Goal: Check status: Check status

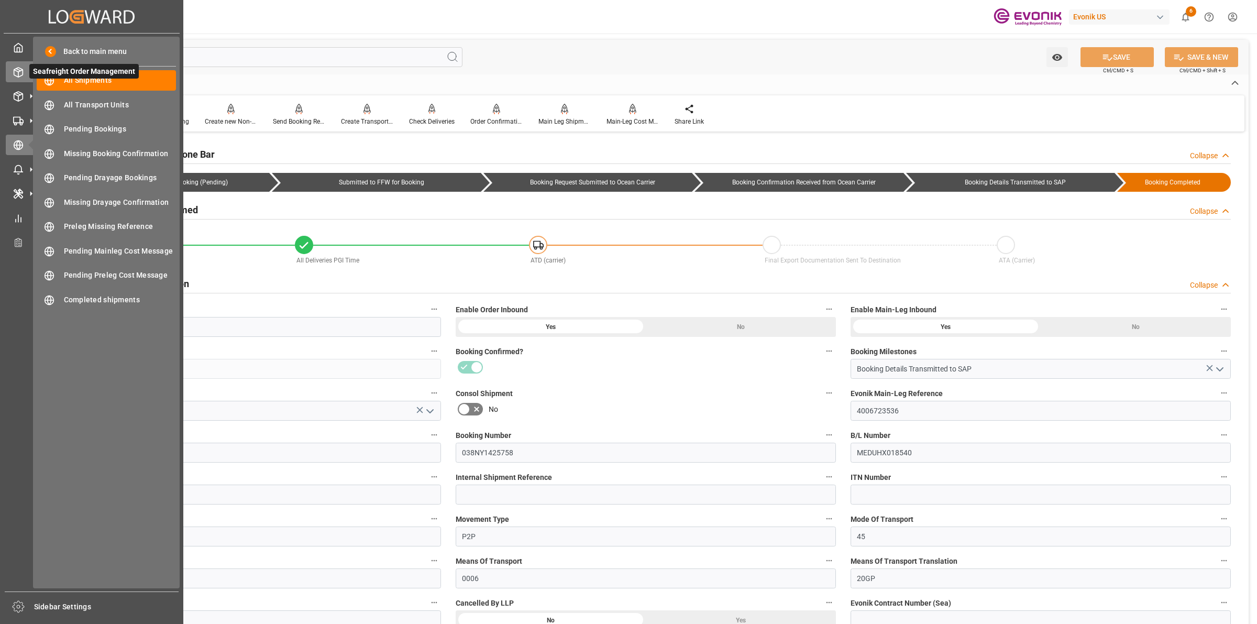
click at [14, 68] on icon at bounding box center [18, 72] width 10 height 10
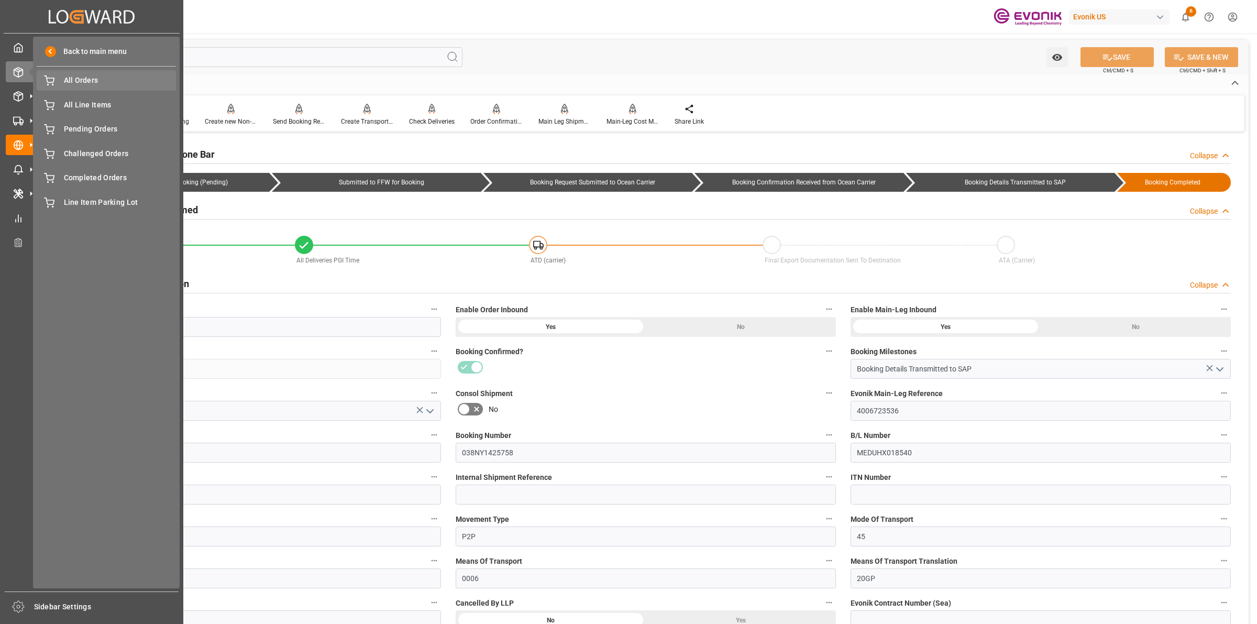
click at [90, 82] on span "All Orders" at bounding box center [120, 80] width 113 height 11
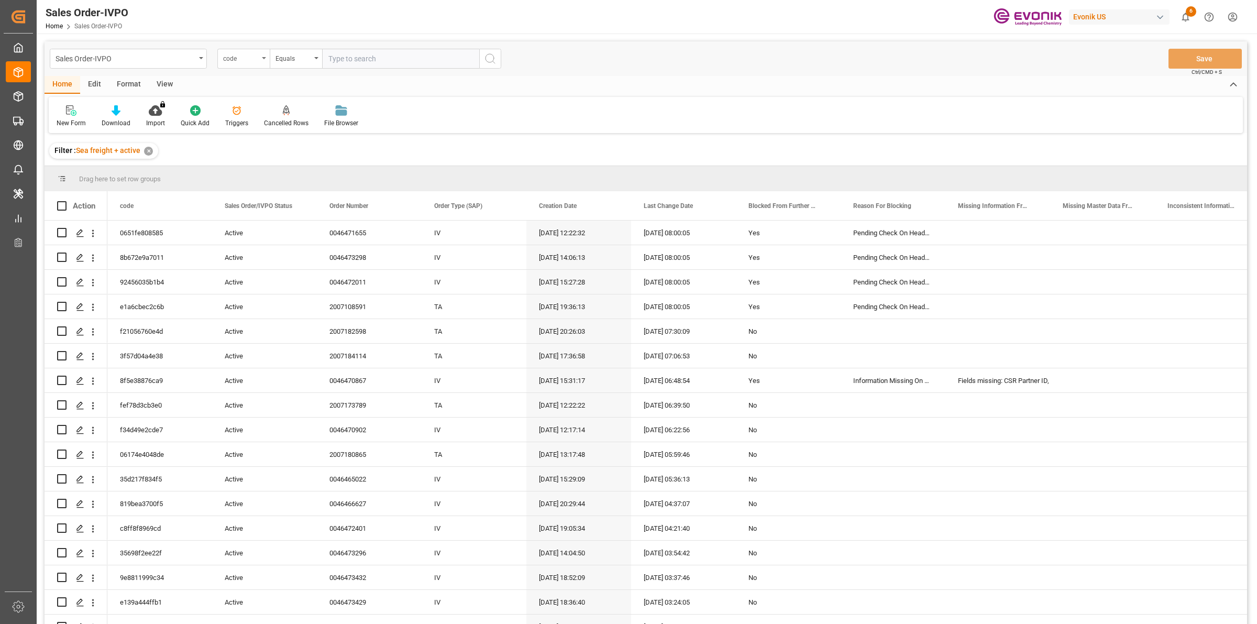
click at [236, 61] on div "code" at bounding box center [241, 57] width 36 height 12
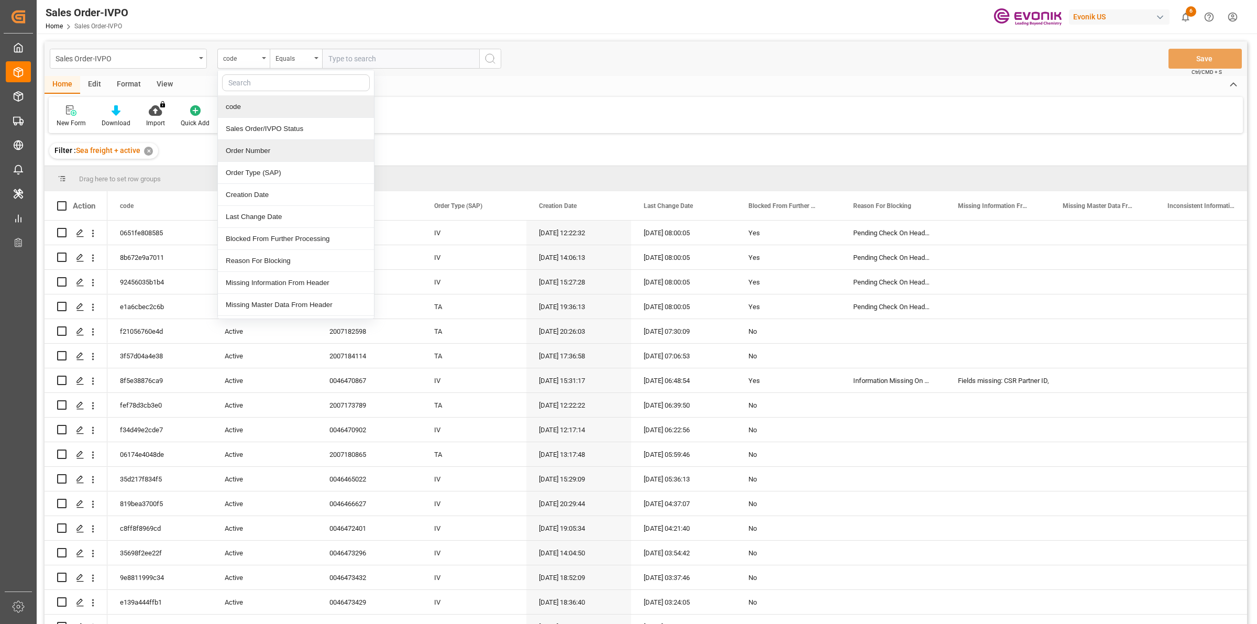
drag, startPoint x: 262, startPoint y: 150, endPoint x: 365, endPoint y: 58, distance: 138.0
click at [263, 150] on div "Order Number" at bounding box center [296, 151] width 156 height 22
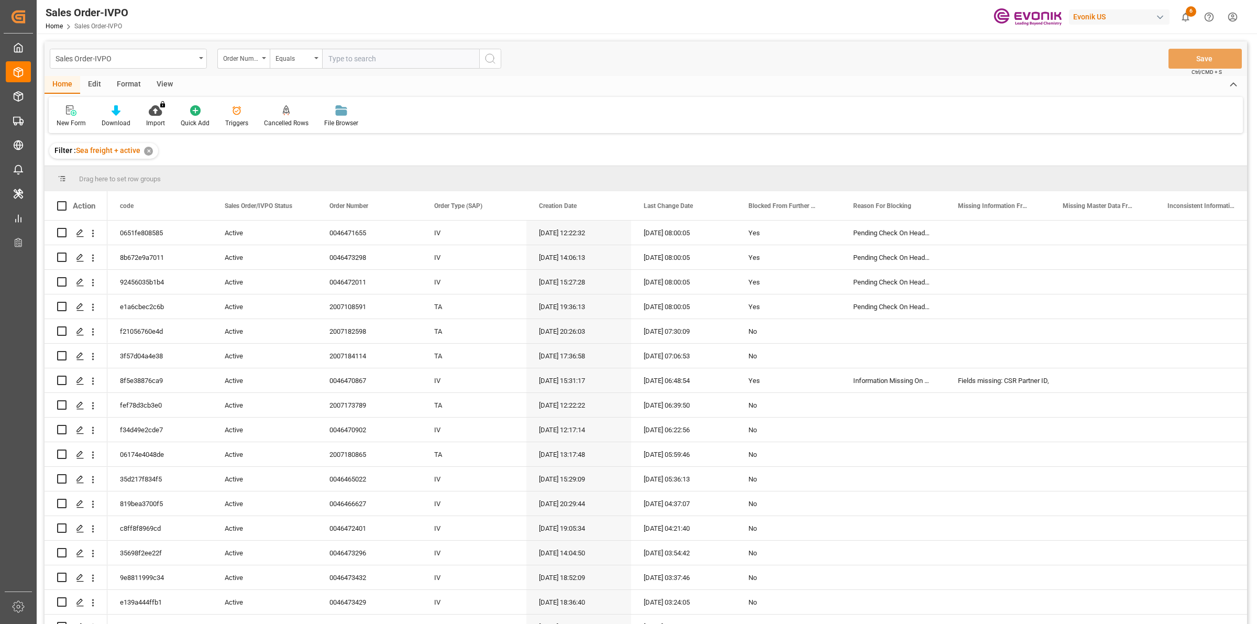
click at [372, 58] on input "text" at bounding box center [400, 59] width 157 height 20
paste input "0046470579"
type input "0046470579"
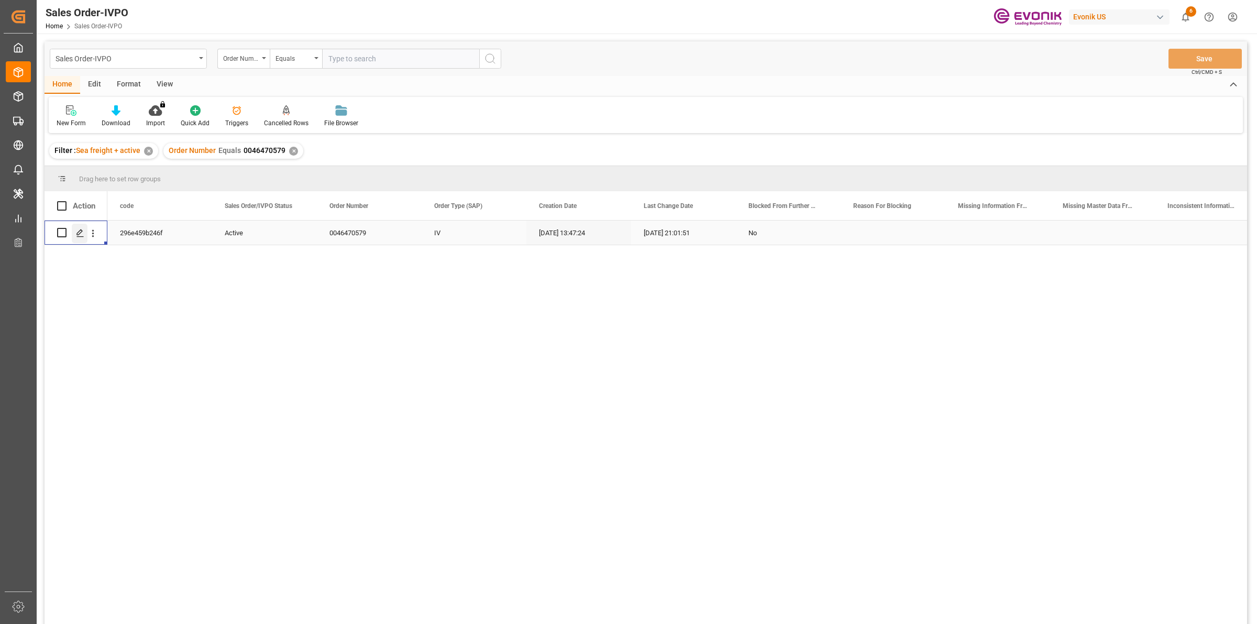
click at [80, 234] on polygon "Press SPACE to select this row." at bounding box center [79, 231] width 5 height 5
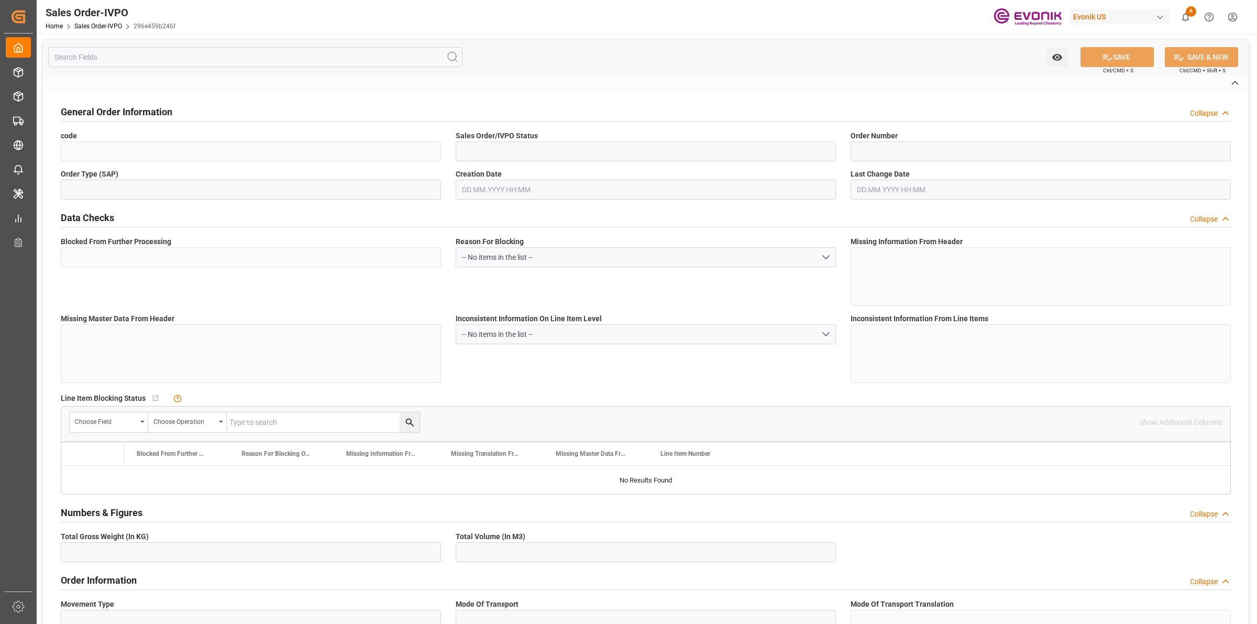
type input "296e459b246f"
type input "Active"
type input "0046470579"
type input "IV"
type input "No"
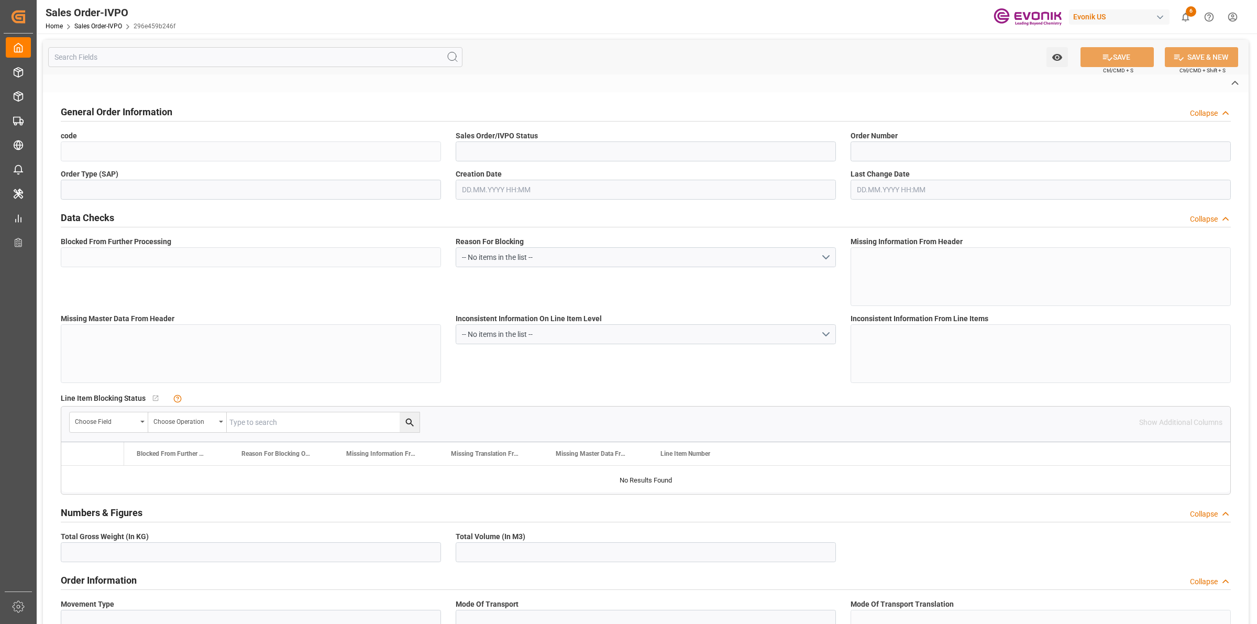
type input "D2P"
type input "45"
type input "FCL"
type input "0006"
type input "20GP"
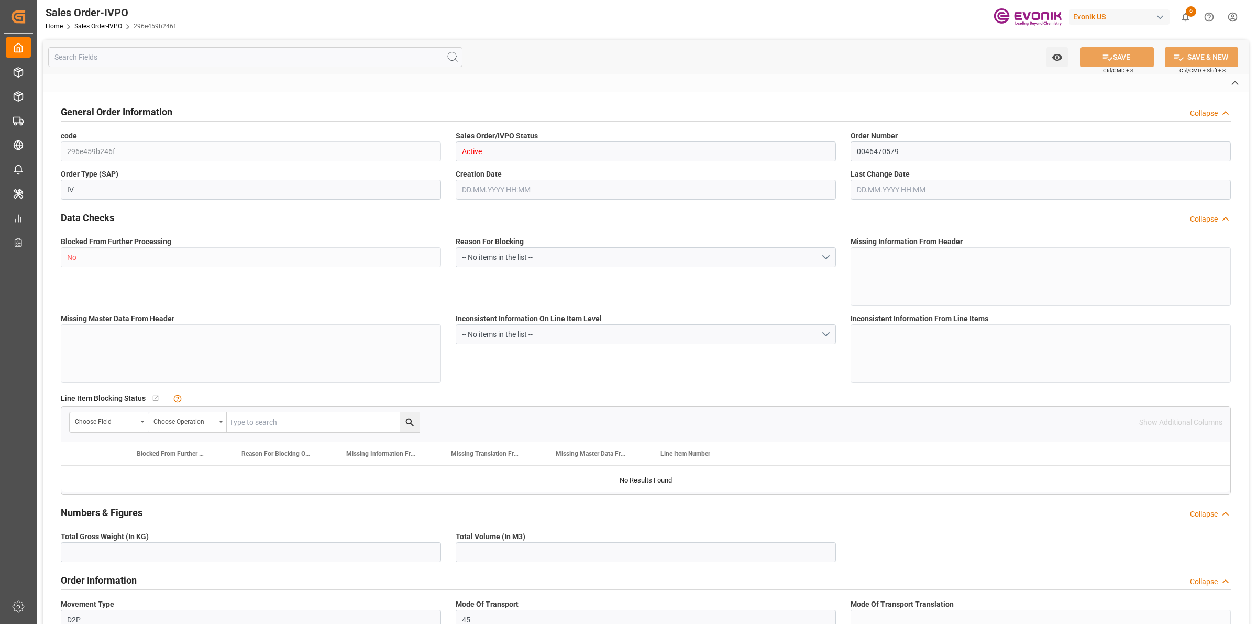
type textarea "No Tank Container"
type input "0046470579"
type input "39"
type input "SP CX ECA"
type input "Specialty Additives"
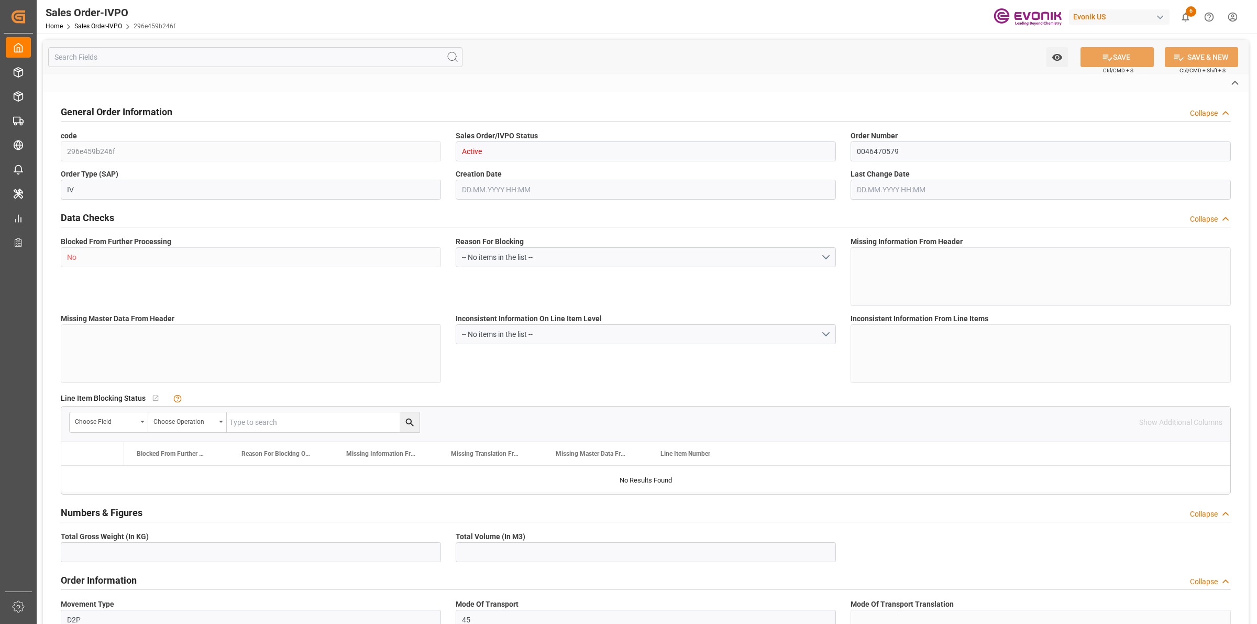
type input "CFR"
type input "[PERSON_NAME]"
type input "[EMAIL_ADDRESS] No: [PHONE_NUMBER]"
type textarea "Not required"
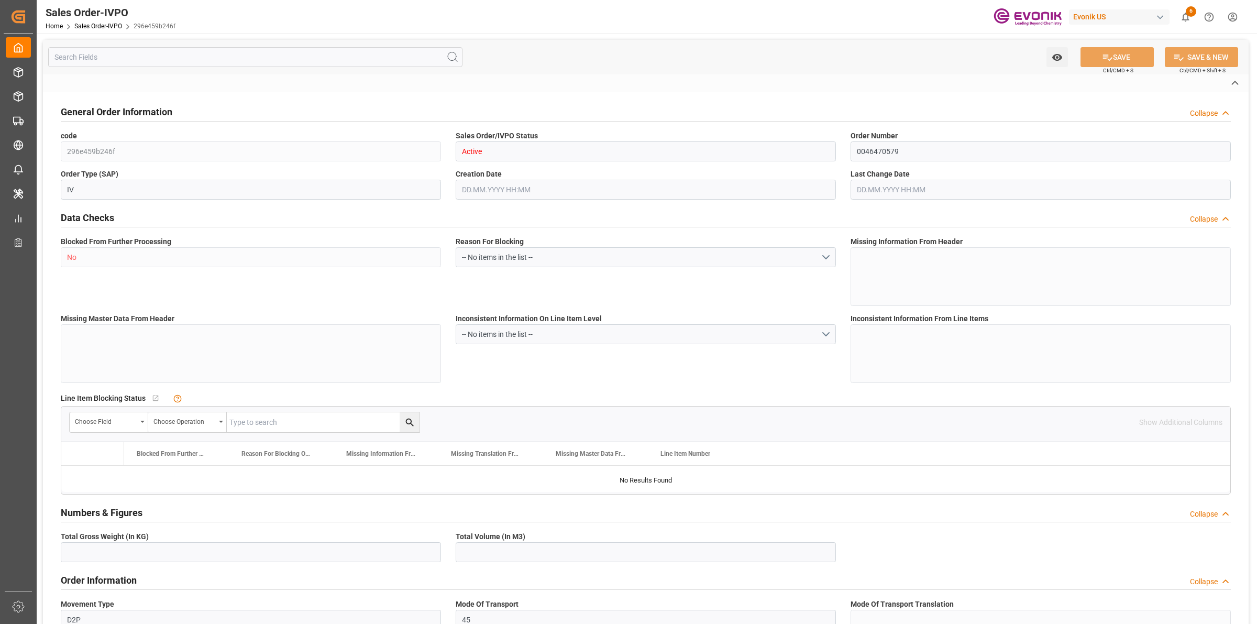
type textarea "Reseller"
type textarea "TAX ID / CNPJ NUMBER: 62.695.036/0059-00 I.E: 127.347.322.116"
type textarea "BOL MUST SHOW THE FOLLOWING - NUMBER OF PALLETS"
type input "BR"
type input "Done"
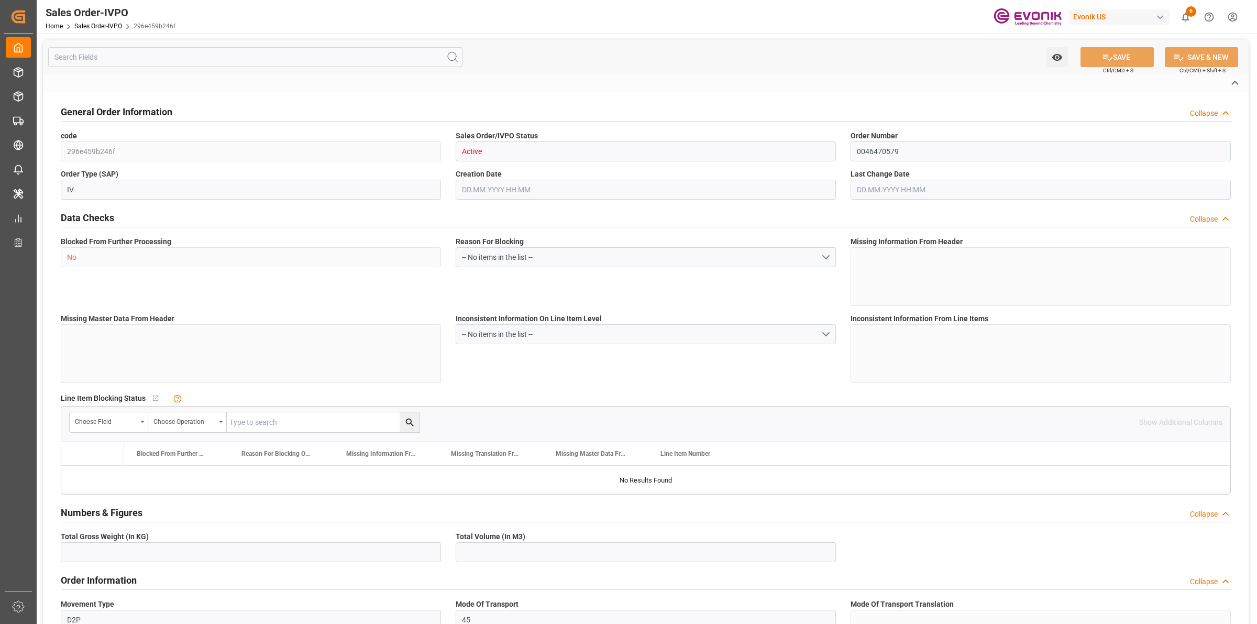
type input "Done"
type input "20GP"
type input "Done"
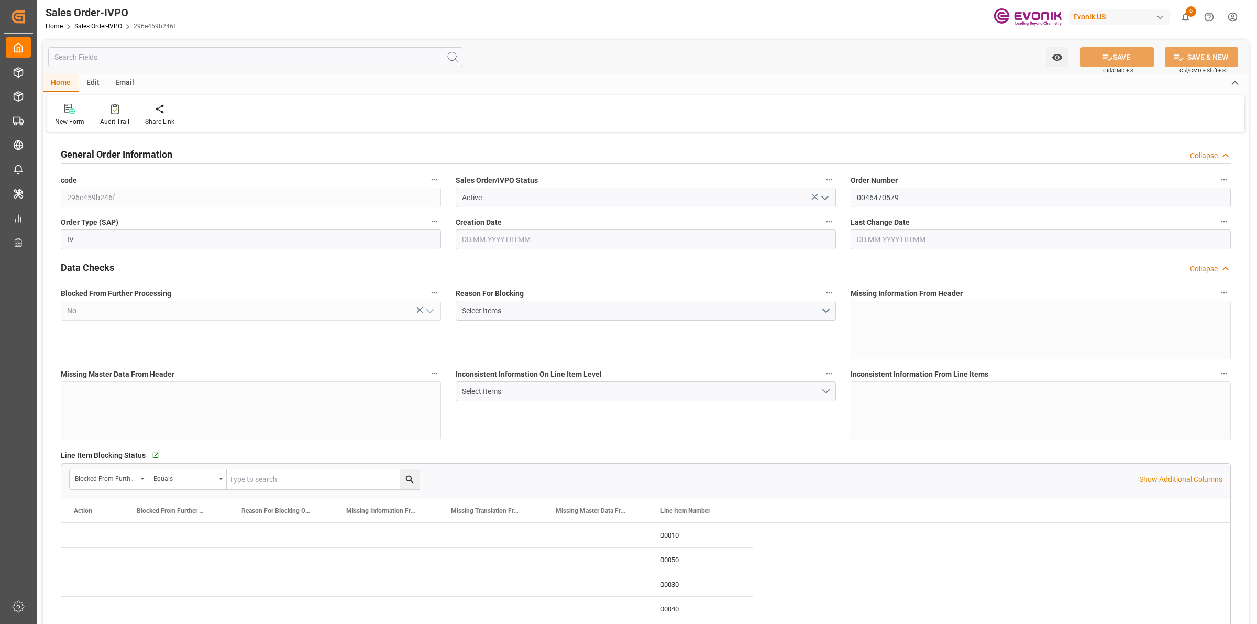
type input "BRSSZ"
type input "[EMAIL_ADDRESS] No: [PHONE_NUMBER]"
type input "0"
type input "1"
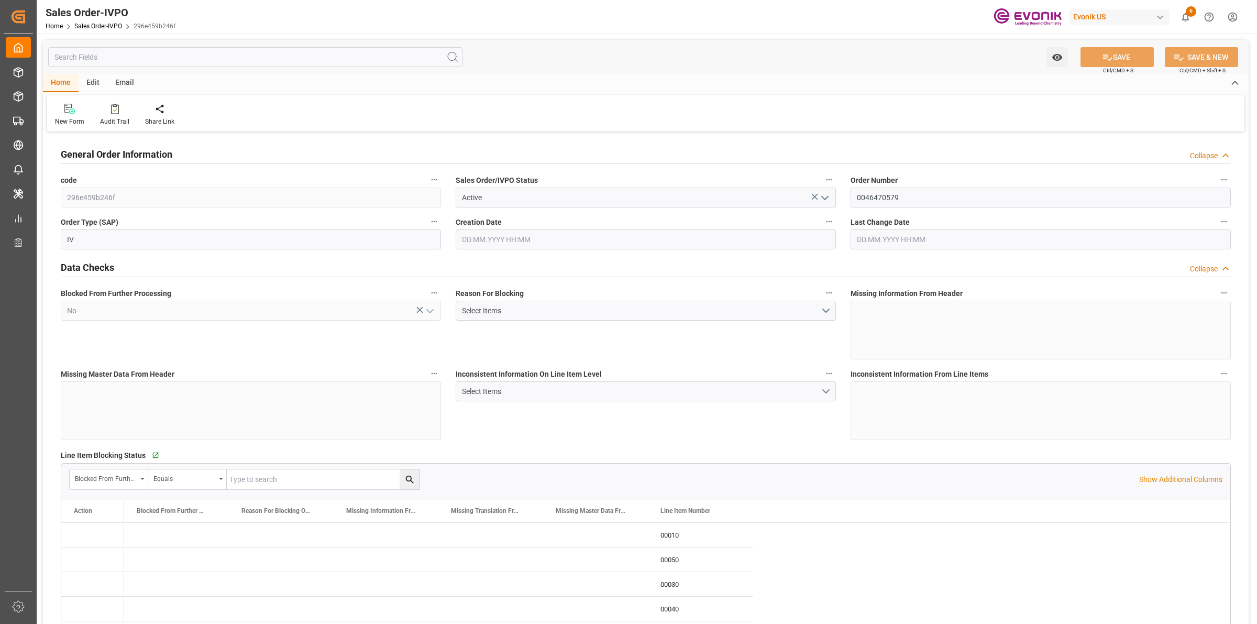
type input "1"
type input "12311.002"
type input "20.9163"
type input "17000"
type input "30"
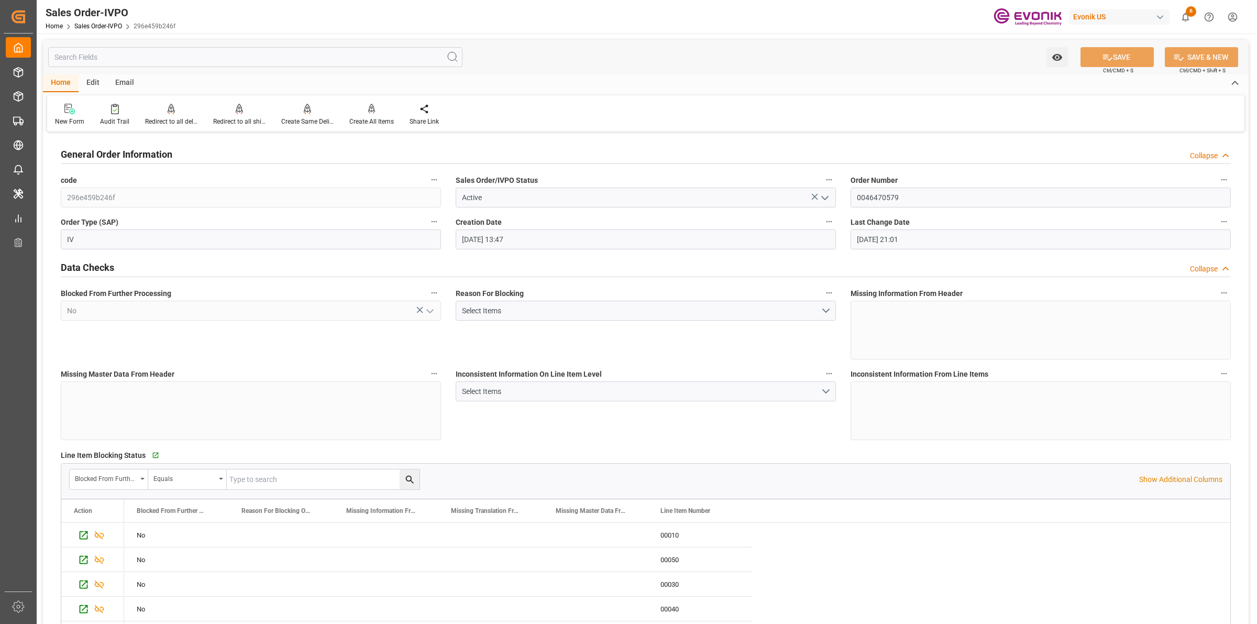
type input "[DATE] 13:47"
type input "[DATE] 21:01"
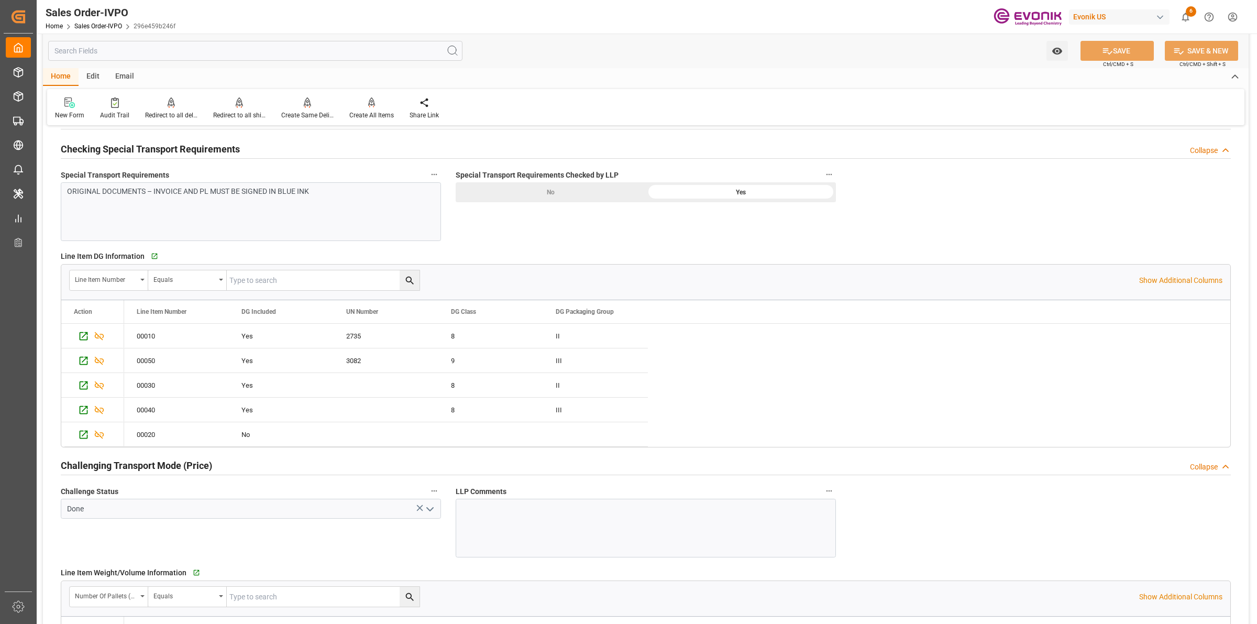
scroll to position [1703, 0]
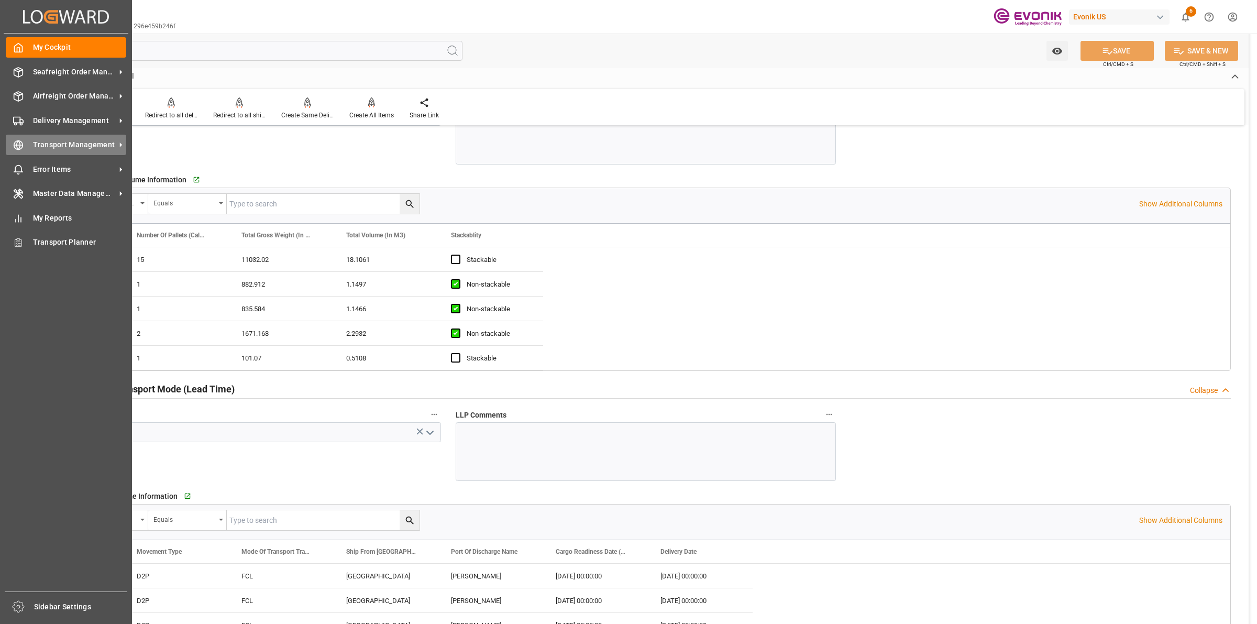
click at [17, 144] on icon at bounding box center [18, 145] width 10 height 10
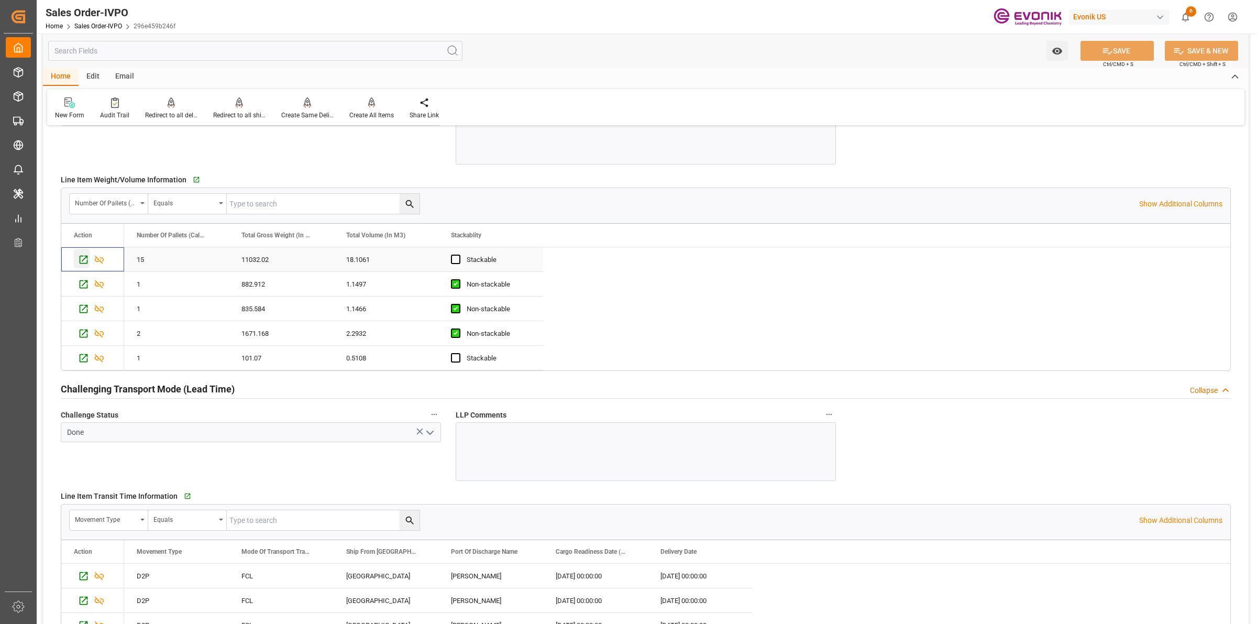
click at [81, 264] on icon "Press SPACE to select this row." at bounding box center [83, 259] width 11 height 11
type input "[EMAIL_ADDRESS] No: [PHONE_NUMBER]"
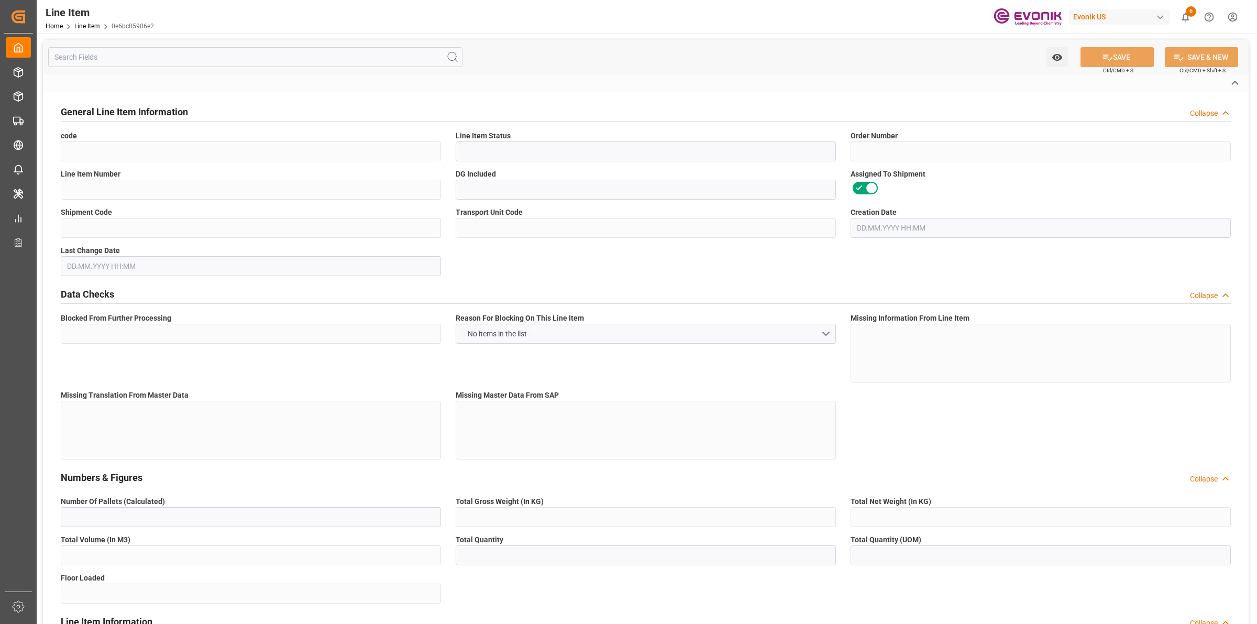
type input "0e6bc05906e2"
type input "Active"
type input "0046470579"
type input "00010"
type input "Yes"
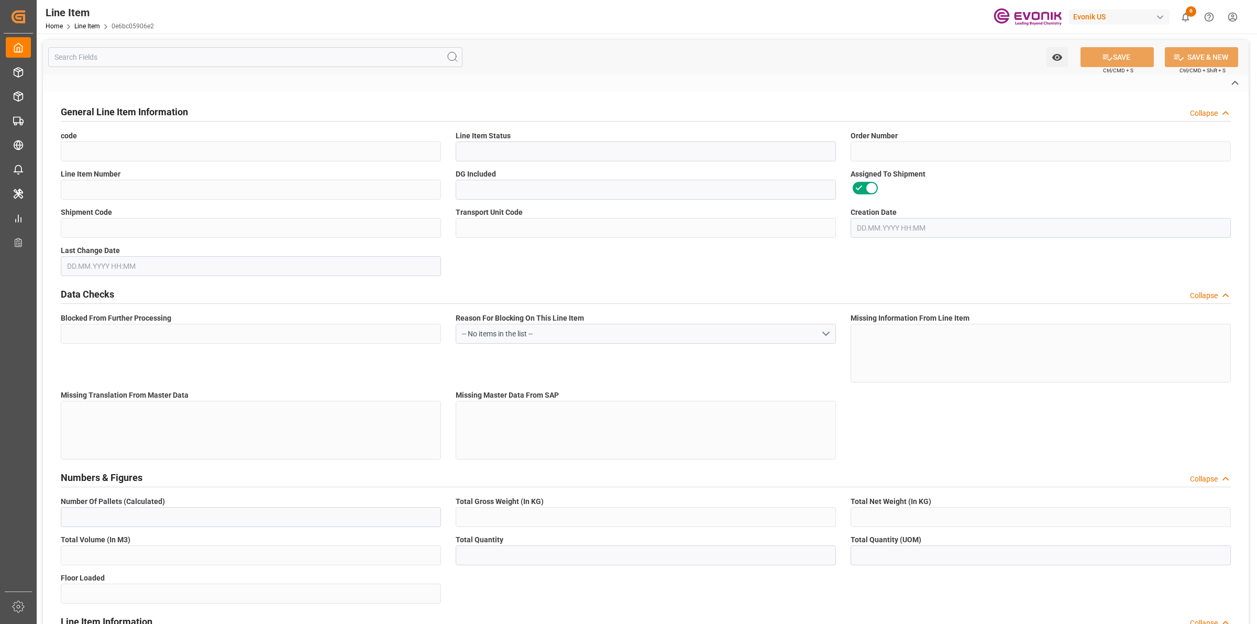
type input "0cfb96326678"
type input "faa063d350cb"
type input "No"
type input "DR"
type input "Yes"
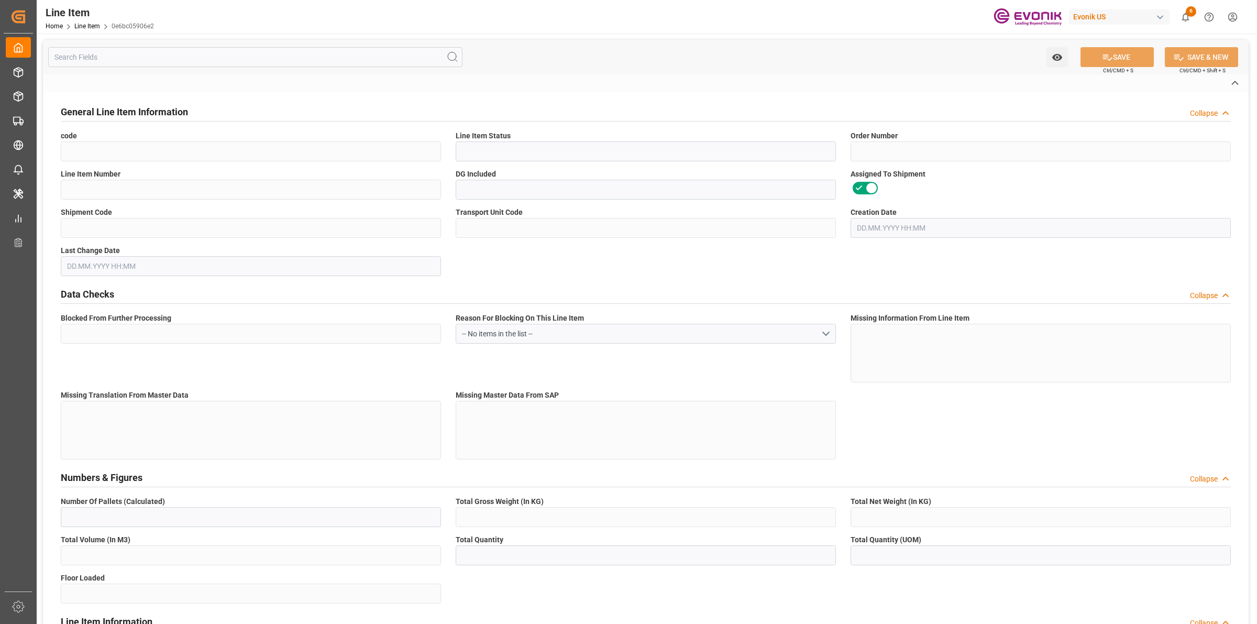
type input "99098426"
type textarea "ANCAMINE 2458 DRUM 167KG"
type input "USD"
type input "PACK"
type input "2925299000"
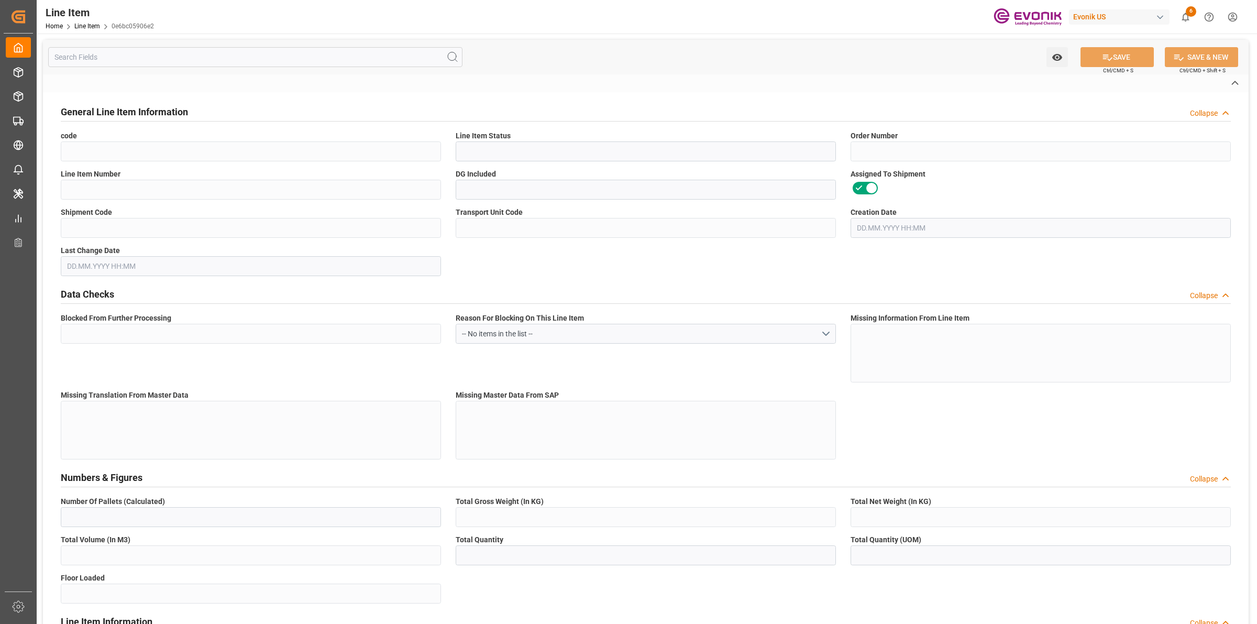
type input "EAR99"
type input "US"
type input "DR"
type input "KGM"
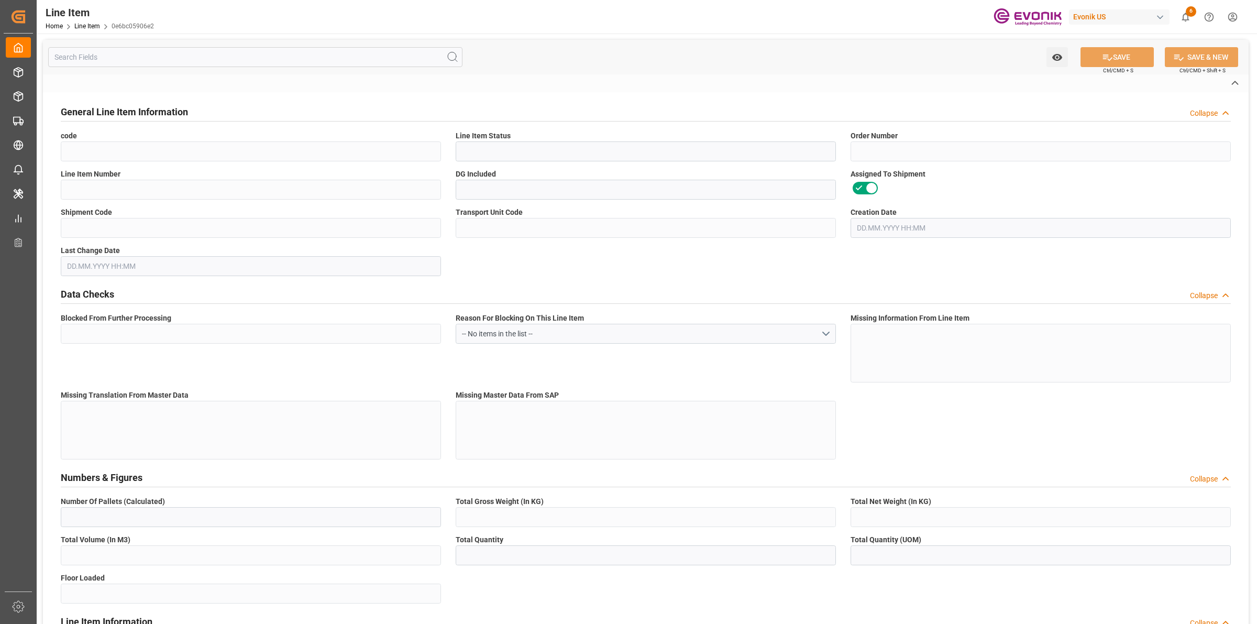
type textarea "KGM"
type input "KGM"
type textarea "KGM"
type input "M3"
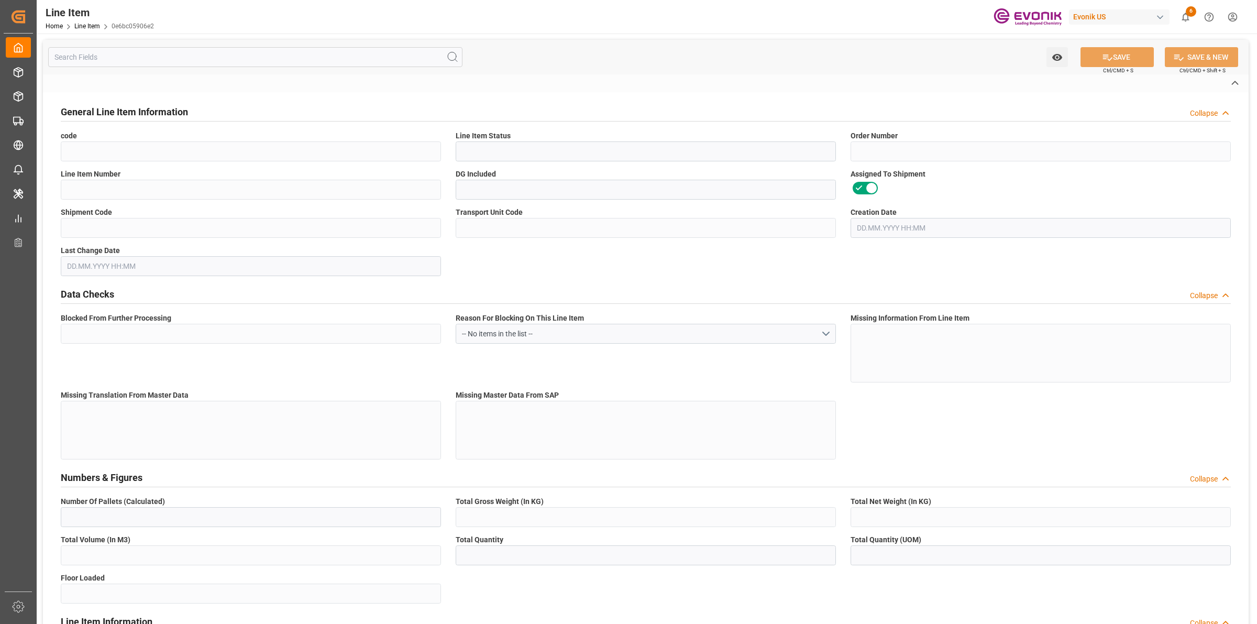
type textarea "DMQ"
type input "M3"
type input "DR"
type input "KGM"
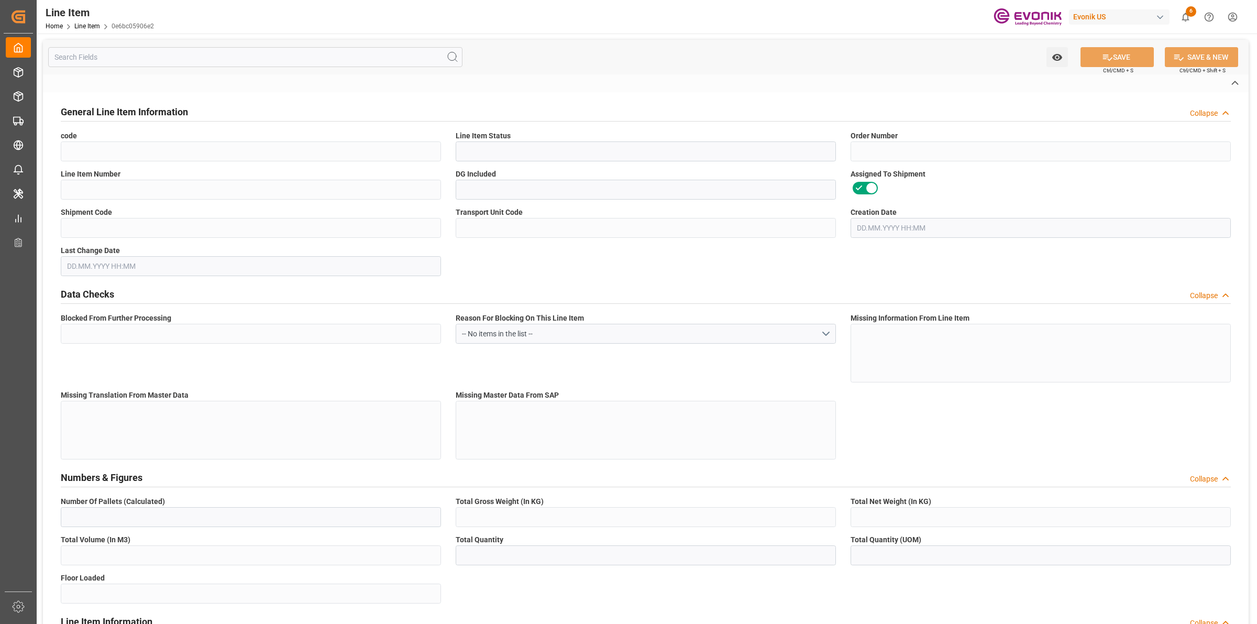
type input "M3"
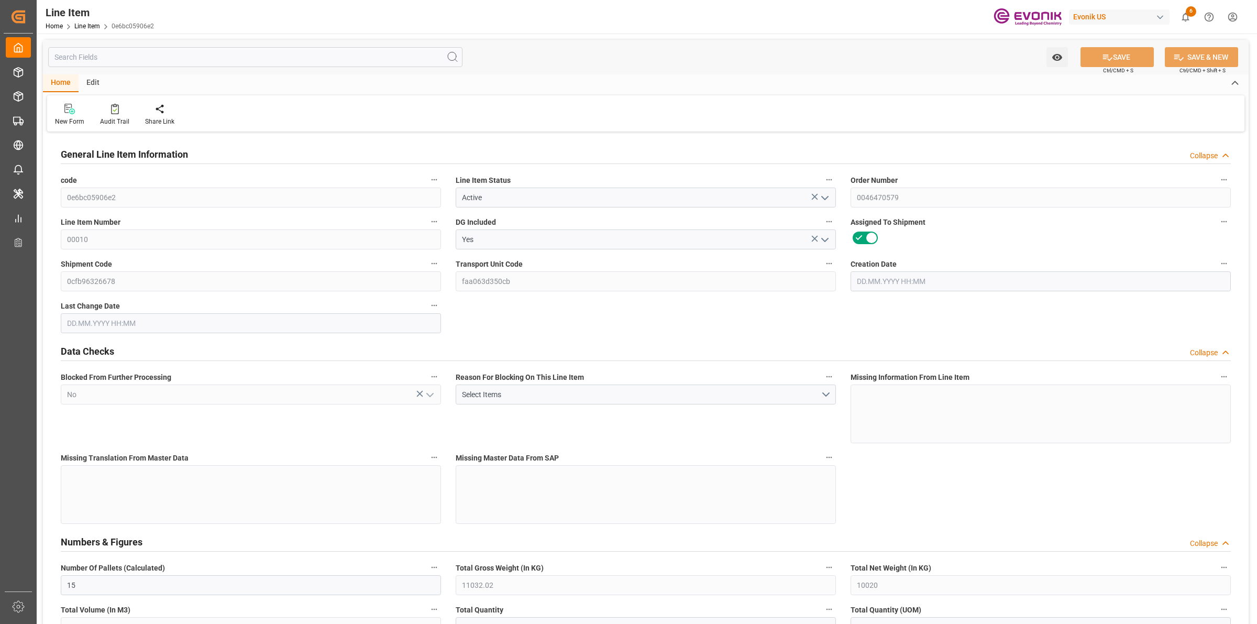
type input "15"
type input "11032.02"
type input "10020"
type input "18.1061"
type input "60"
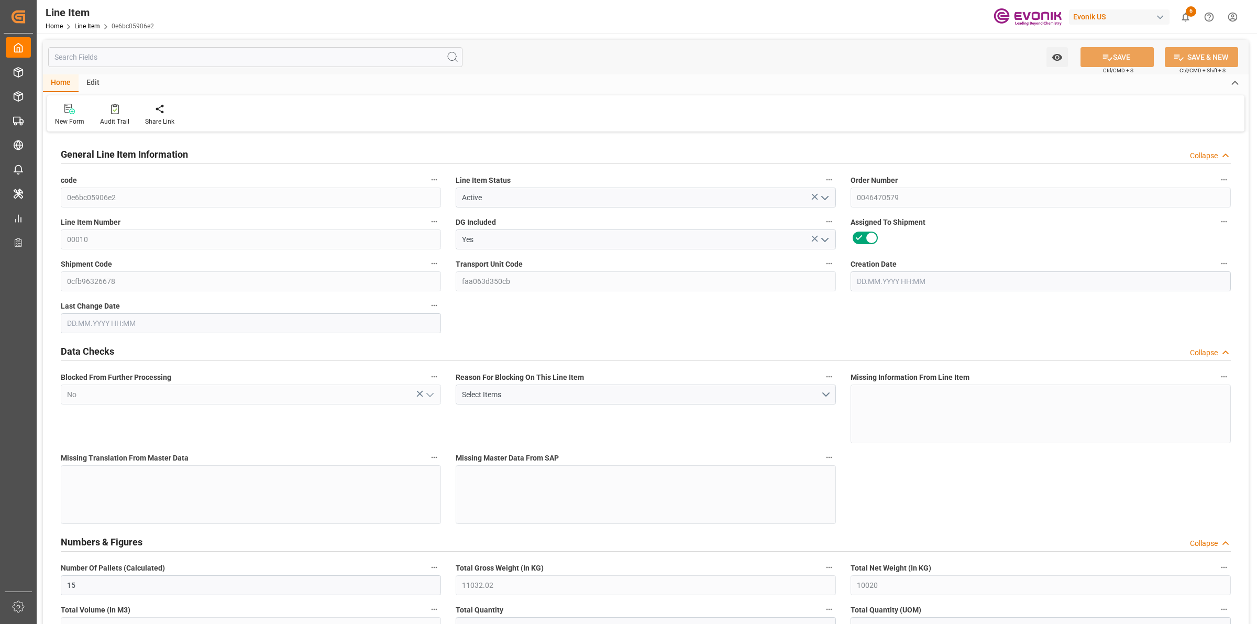
type input "28657.2"
type input "60"
type input "10020"
type input "11032.02"
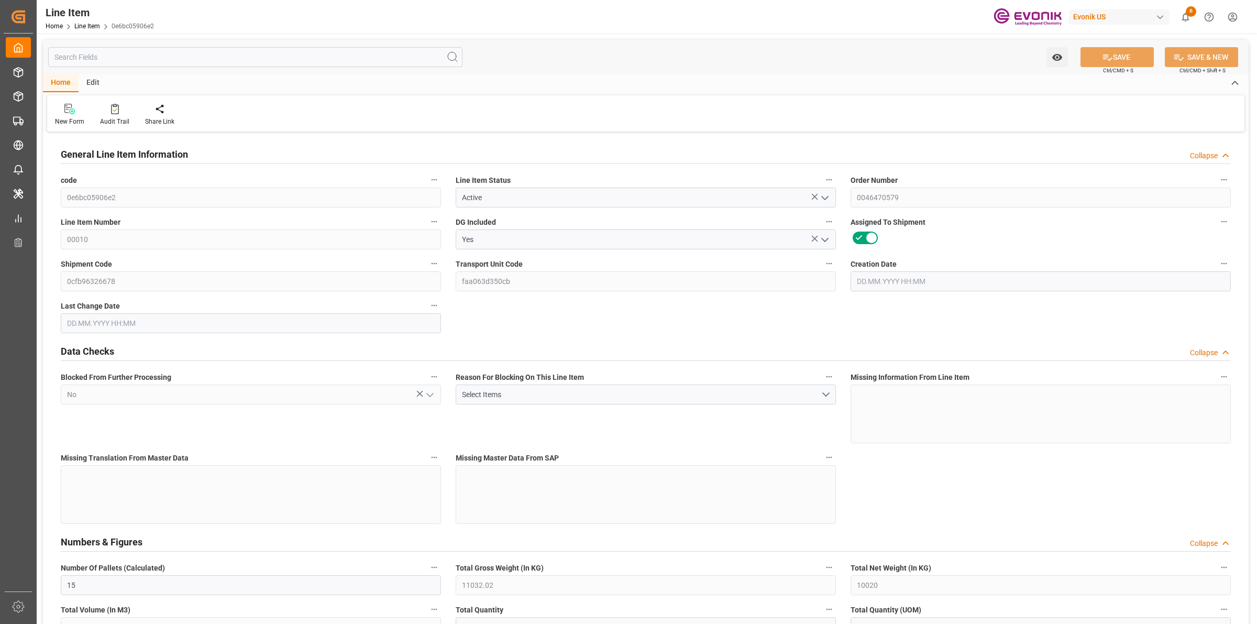
type input "11287.02"
type input "10020"
type input "18.1061"
type input "18106.14"
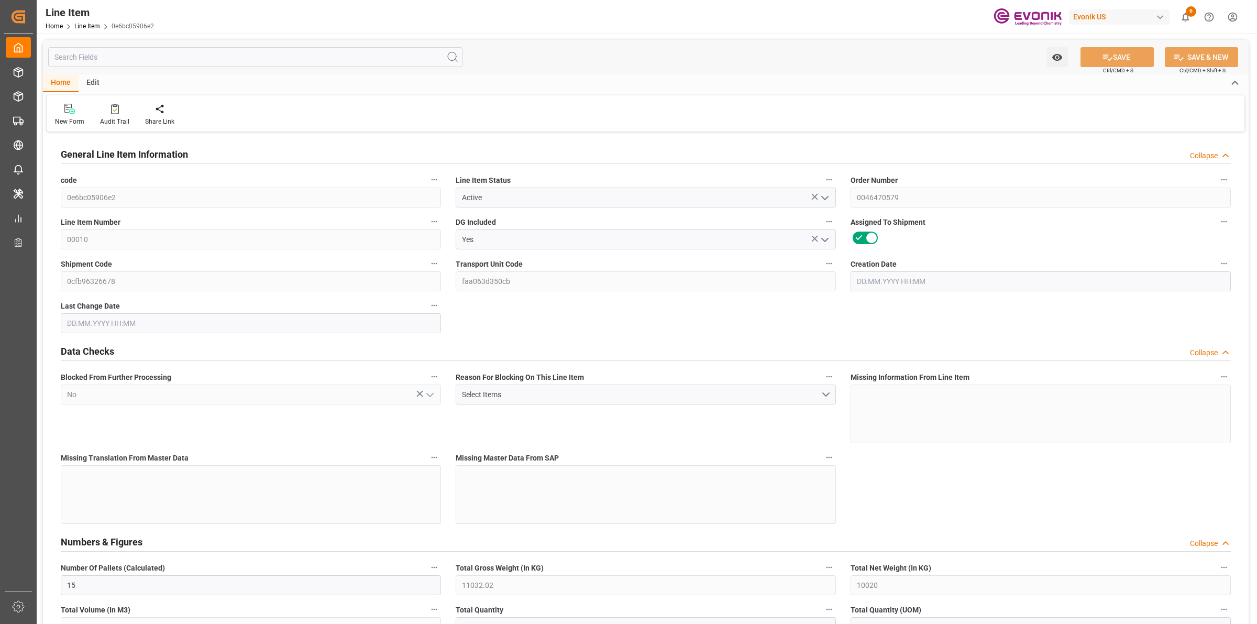
type input "60"
type input "11032.02"
type input "10020"
type input "18.1062"
type input "[DATE] 13:47"
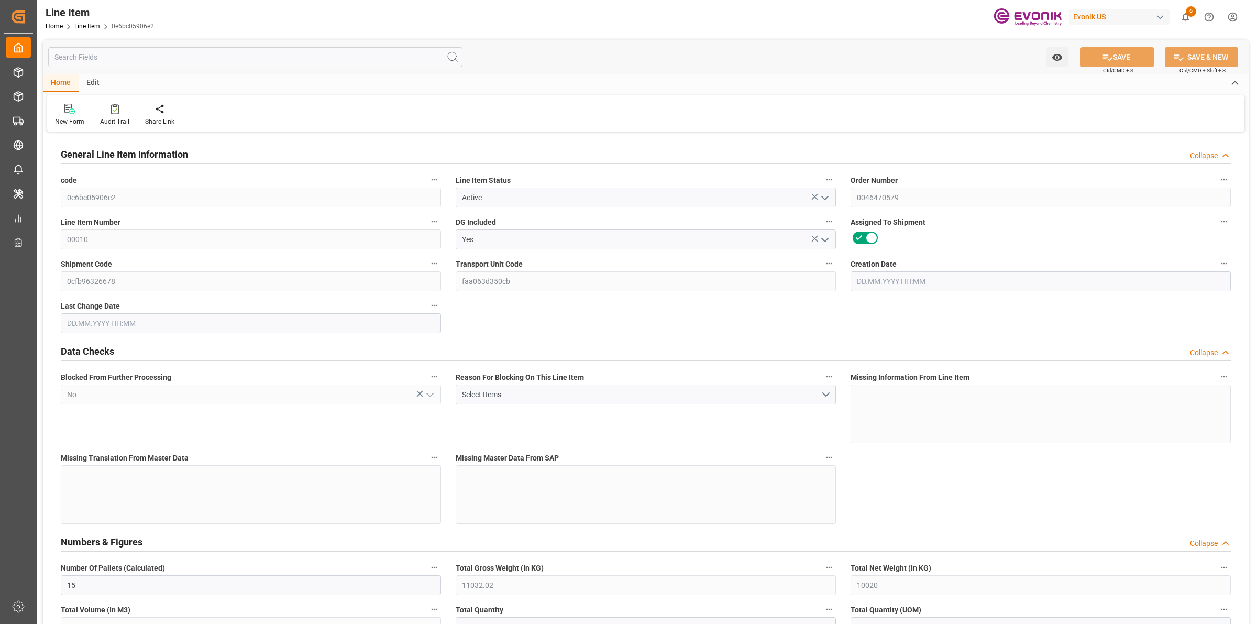
type input "[DATE] 21:01"
type input "26.10.2025"
type input "22.09.2025"
type input "15.09.2025"
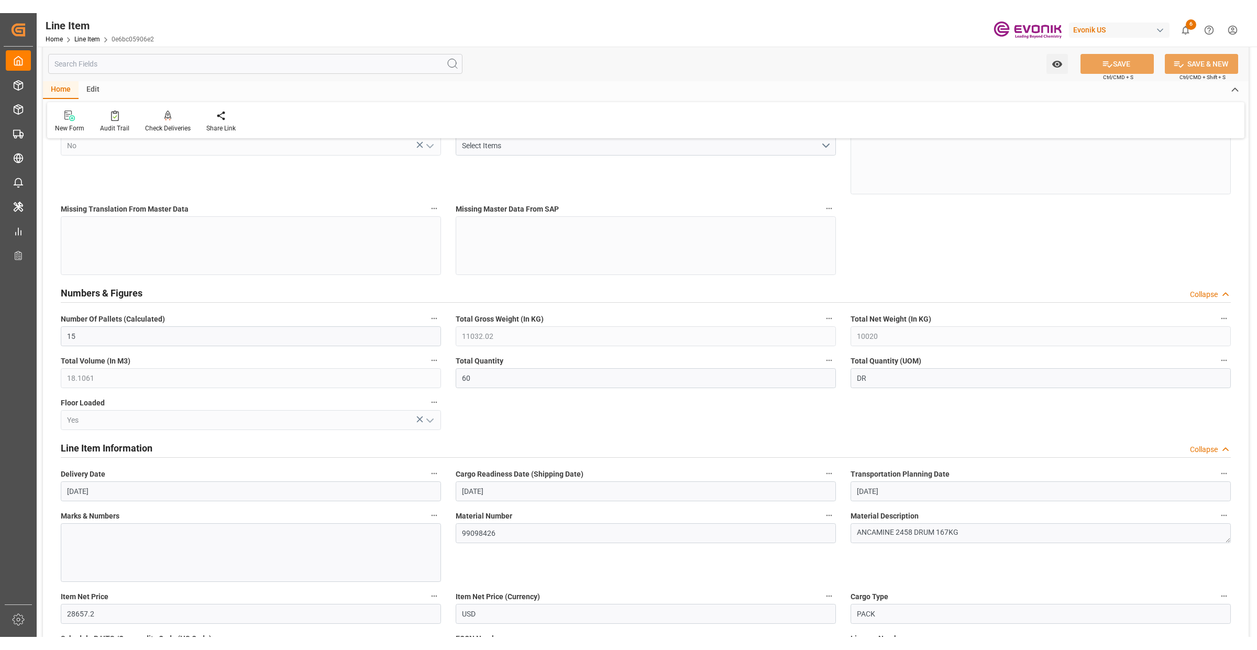
scroll to position [393, 0]
